Goal: Book appointment/travel/reservation

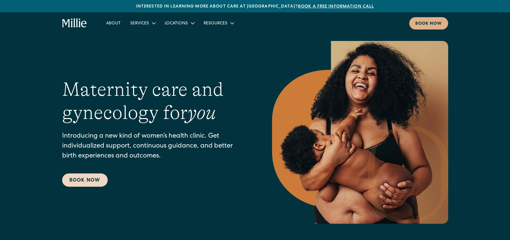
click at [92, 178] on link "Book Now" at bounding box center [85, 180] width 46 height 13
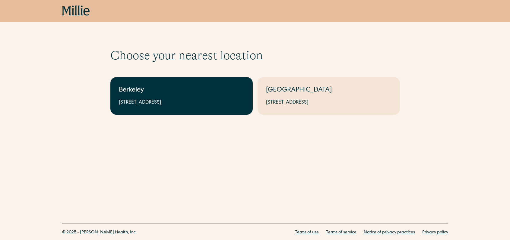
click at [167, 92] on div "Berkeley" at bounding box center [182, 91] width 126 height 10
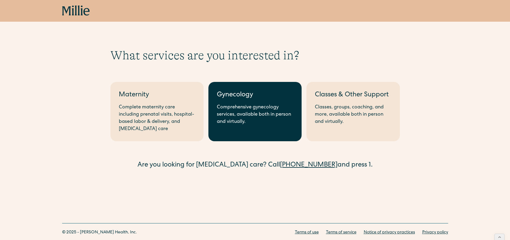
click at [250, 112] on div "Comprehensive gynecology services, available both in person and virtually." at bounding box center [255, 115] width 76 height 22
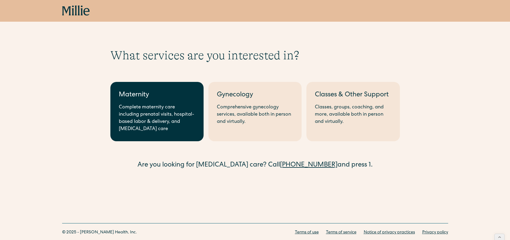
click at [126, 100] on div "Maternity" at bounding box center [157, 96] width 76 height 10
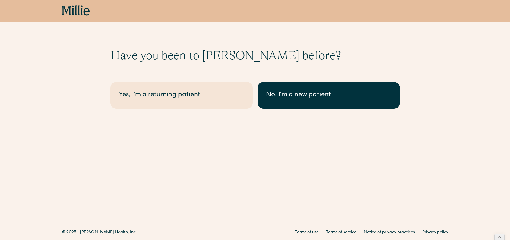
click at [302, 103] on link "No, I'm a new patient" at bounding box center [329, 95] width 142 height 27
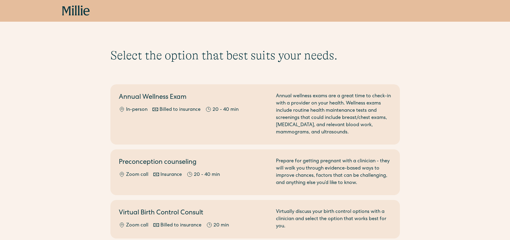
scroll to position [385, 0]
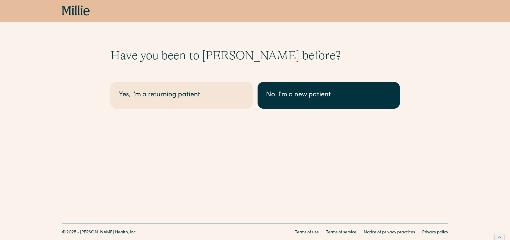
click at [297, 101] on link "No, I'm a new patient" at bounding box center [329, 95] width 142 height 27
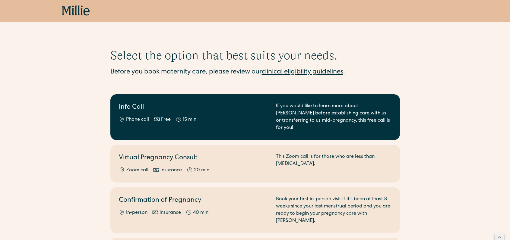
click at [138, 105] on h2 "Info Call" at bounding box center [194, 108] width 150 height 10
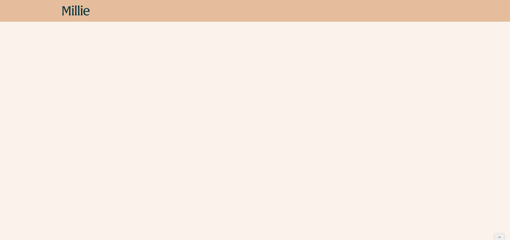
scroll to position [182, 0]
